Goal: Task Accomplishment & Management: Understand process/instructions

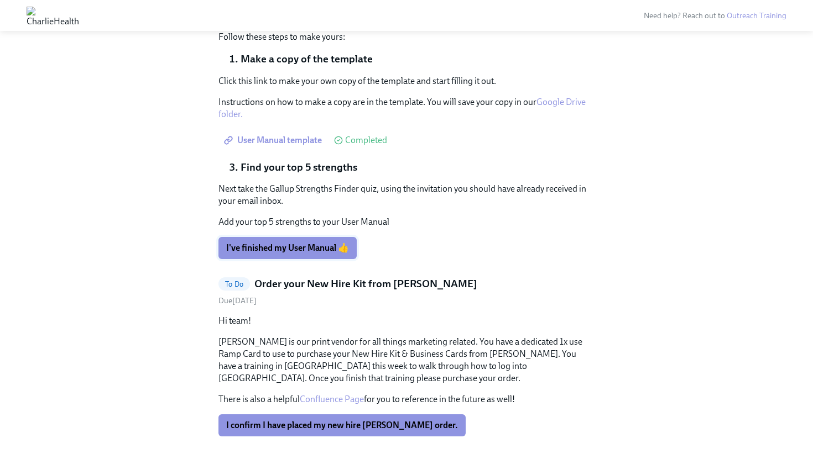
scroll to position [1725, 0]
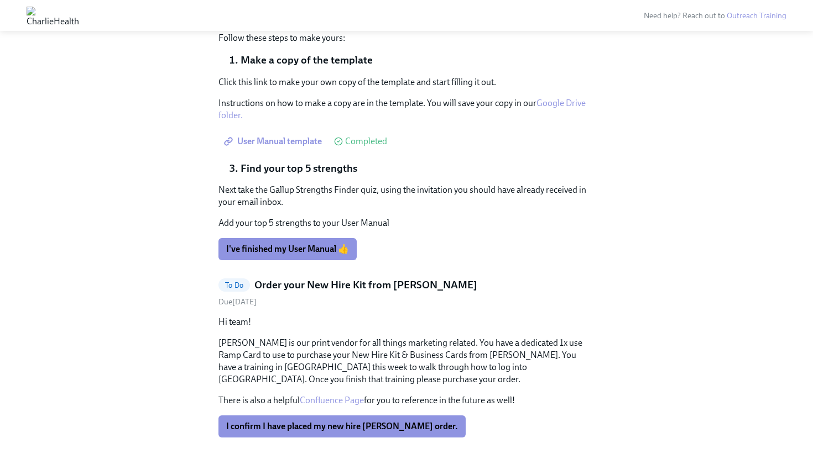
click at [554, 118] on link "Google Drive folder." at bounding box center [401, 109] width 367 height 23
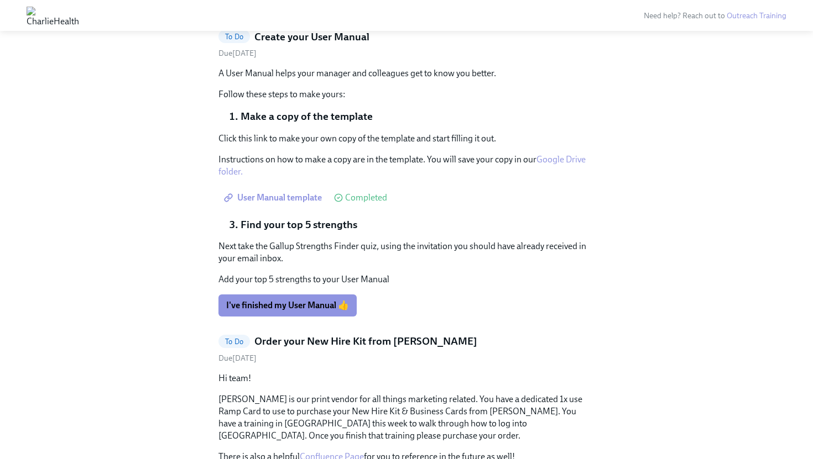
scroll to position [1657, 0]
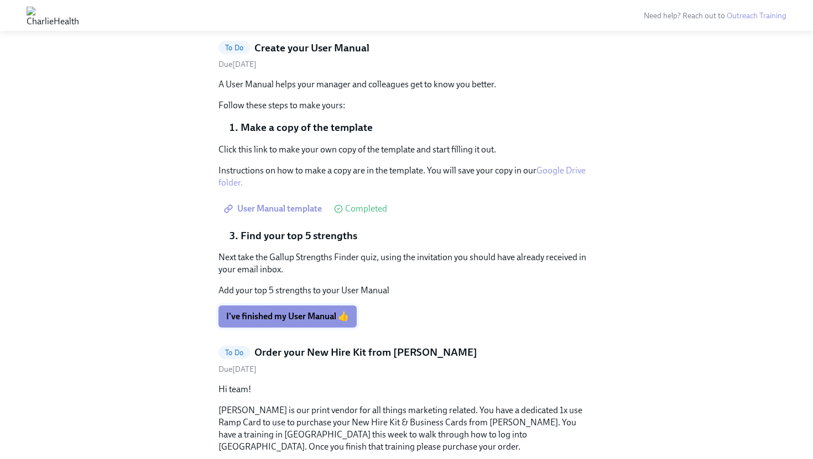
click at [307, 322] on span "I've finished my User Manual 👍" at bounding box center [287, 316] width 123 height 11
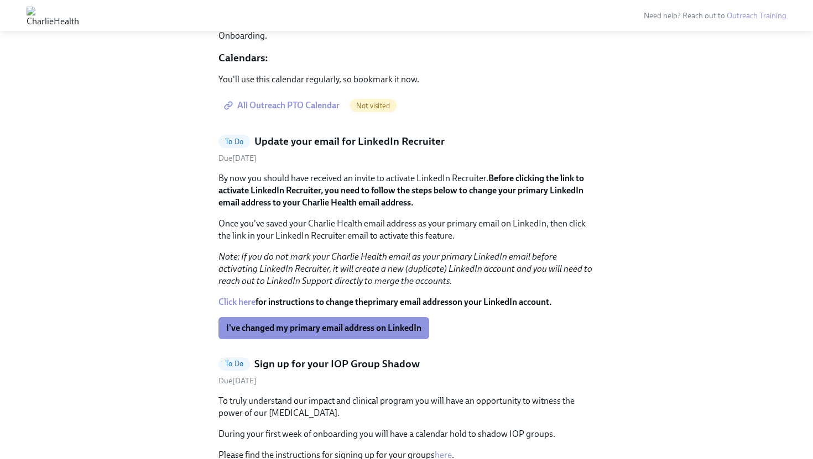
scroll to position [1182, 0]
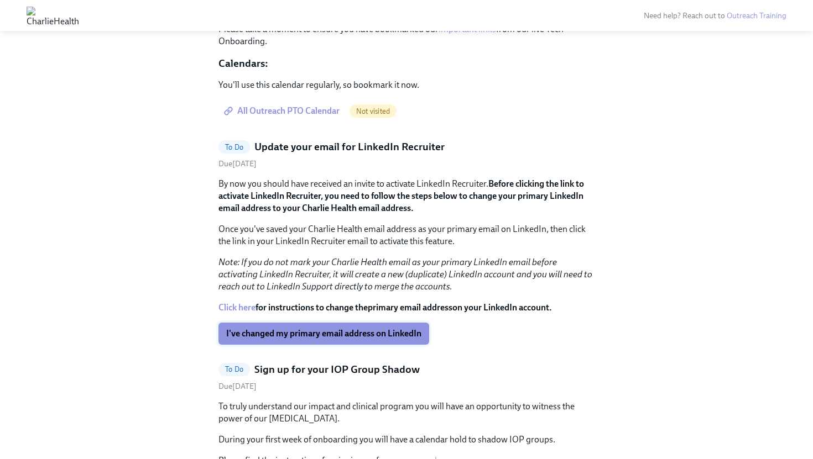
click at [355, 339] on span "I've changed my primary email address on LinkedIn" at bounding box center [323, 333] width 195 height 11
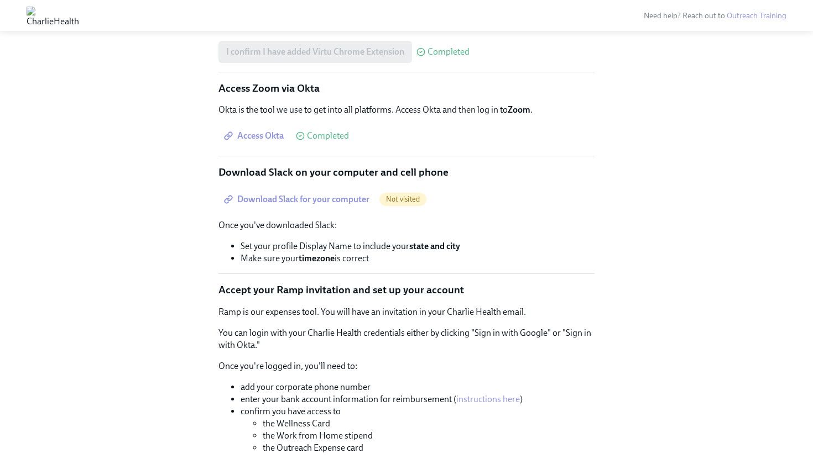
scroll to position [624, 0]
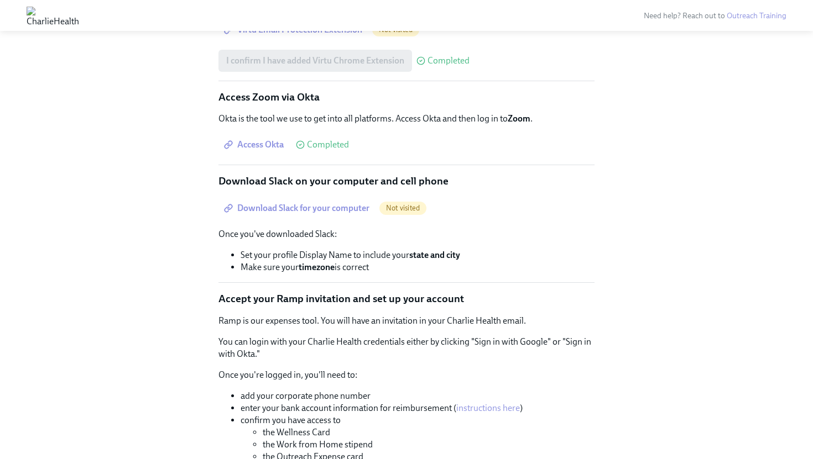
click at [355, 214] on span "Download Slack for your computer" at bounding box center [297, 208] width 143 height 11
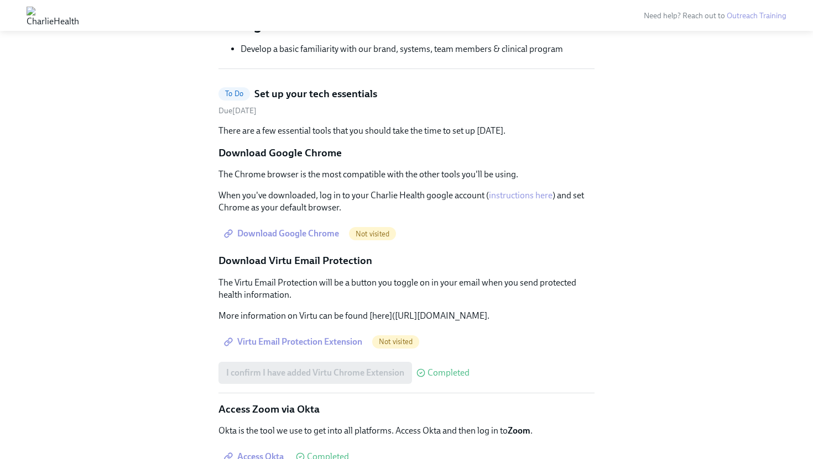
scroll to position [313, 0]
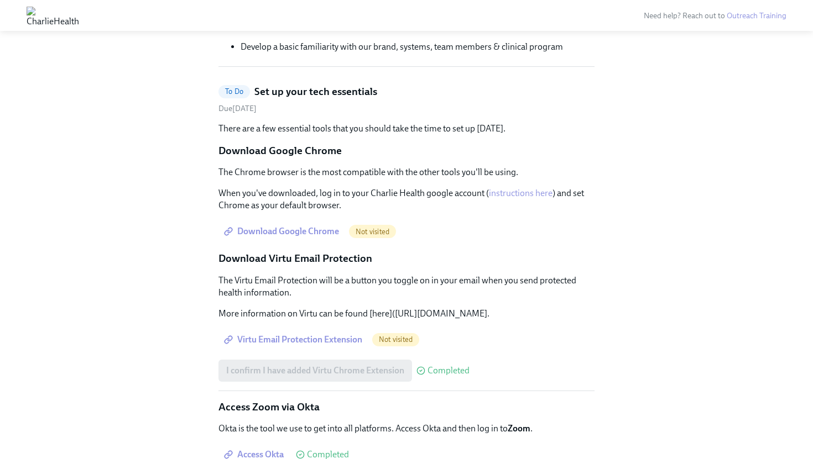
click at [318, 232] on span "Download Google Chrome" at bounding box center [282, 231] width 113 height 11
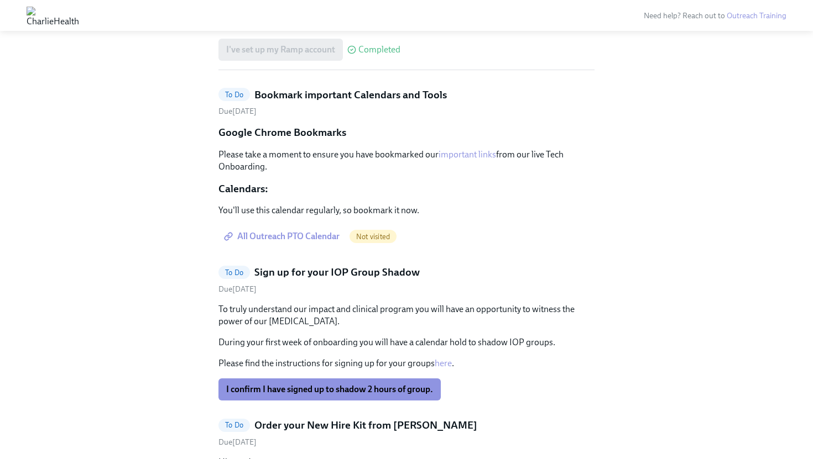
scroll to position [1069, 0]
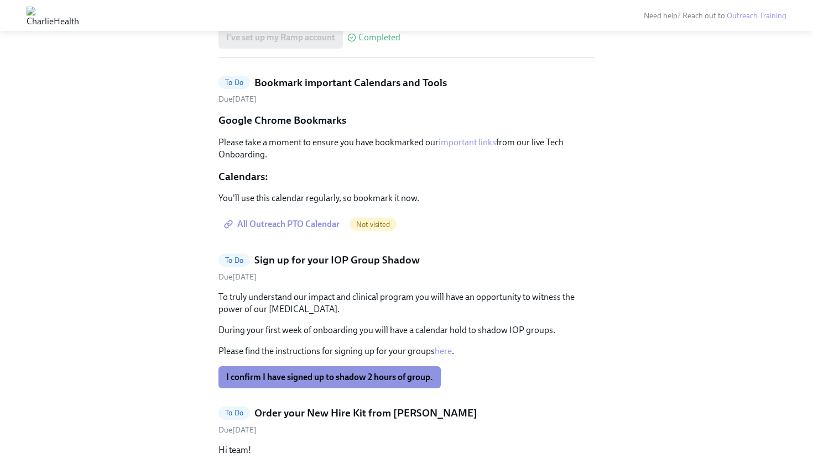
click at [327, 230] on span "All Outreach PTO Calendar" at bounding box center [282, 224] width 113 height 11
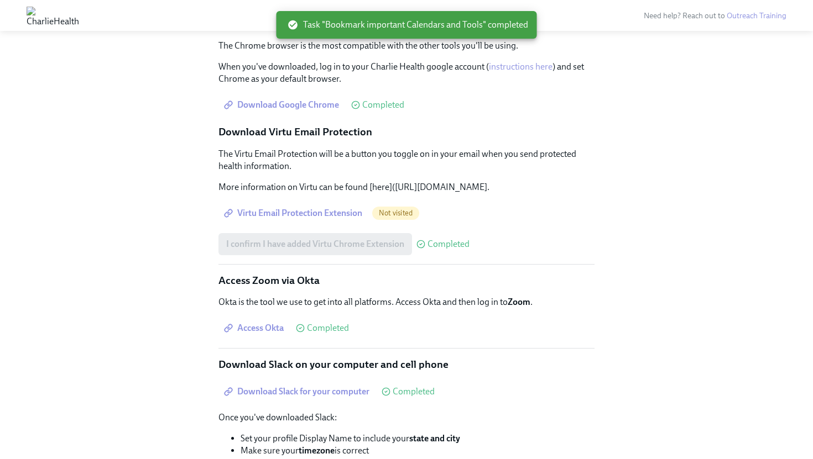
scroll to position [438, 0]
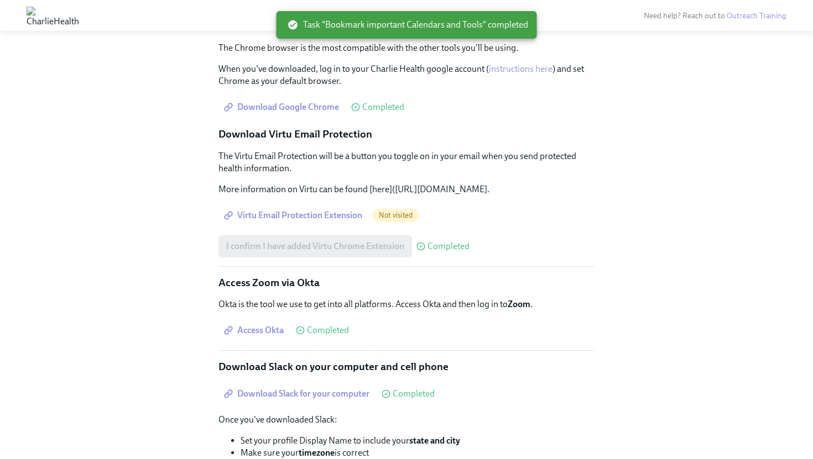
click at [325, 221] on span "Virtu Email Protection Extension" at bounding box center [294, 215] width 136 height 11
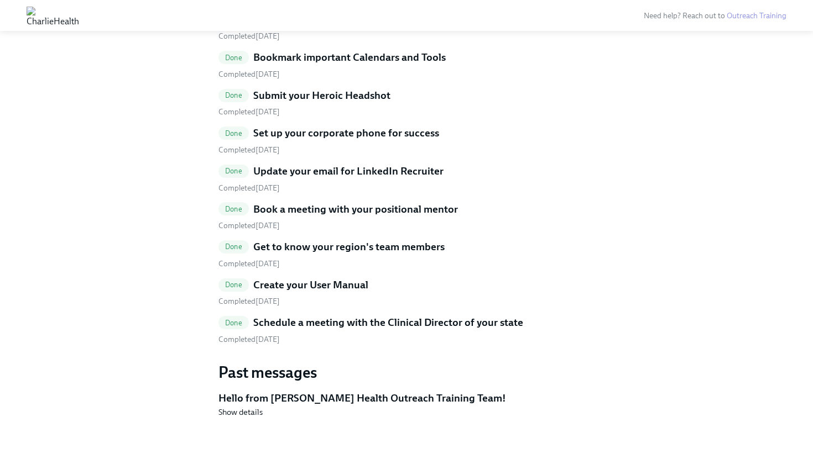
scroll to position [1747, 0]
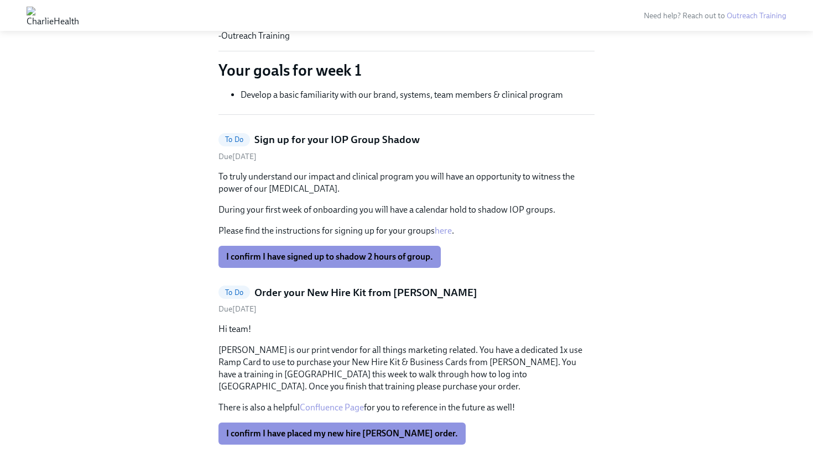
scroll to position [274, 0]
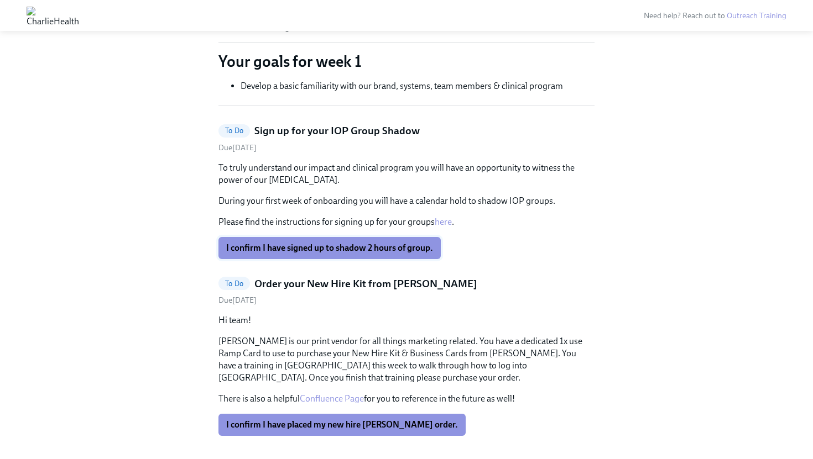
click at [328, 248] on span "I confirm I have signed up to shadow 2 hours of group." at bounding box center [329, 248] width 207 height 11
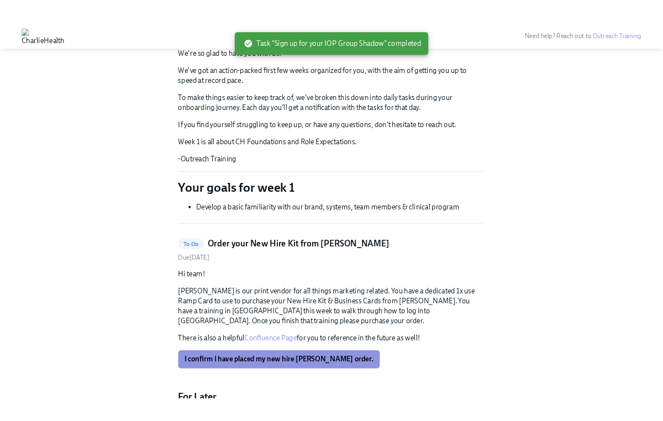
scroll to position [0, 0]
